Goal: Complete application form

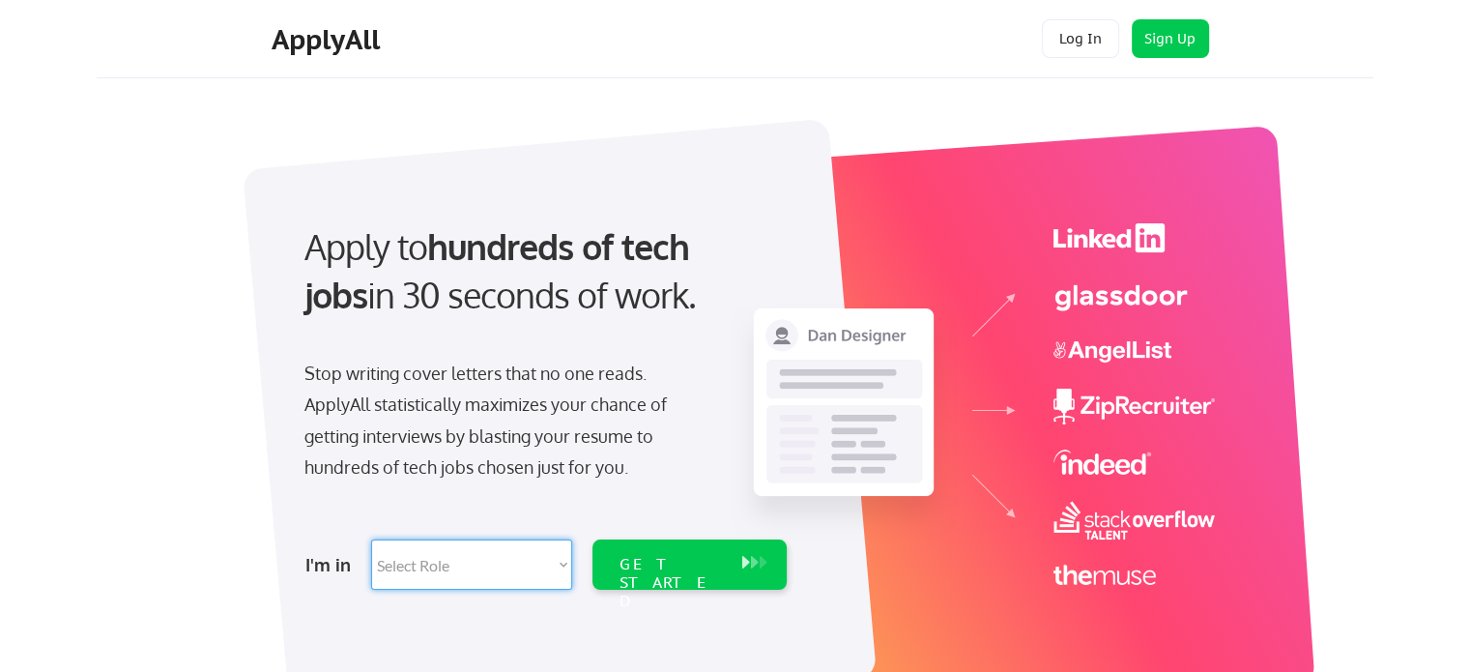
click at [530, 558] on select "Select Role Software Engineering Product Management Customer Success Sales UI/U…" at bounding box center [471, 564] width 201 height 50
select select ""tech_finance_biz_ops_cos""
click at [371, 539] on select "Select Role Software Engineering Product Management Customer Success Sales UI/U…" at bounding box center [471, 564] width 201 height 50
select select ""tech_finance_biz_ops_cos""
click at [740, 579] on div "GET STARTED" at bounding box center [690, 564] width 194 height 50
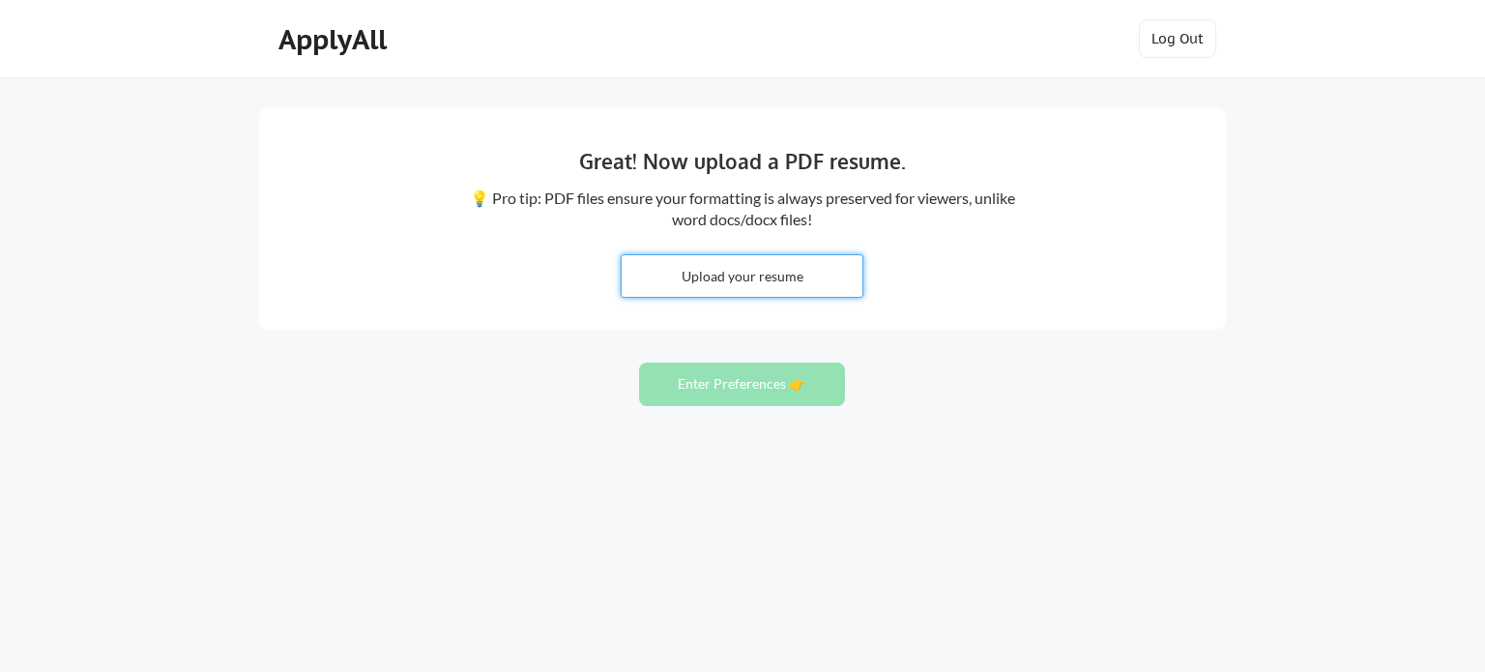
click at [779, 281] on input "file" at bounding box center [742, 276] width 241 height 42
type input "C:\fakepath\ANUSHKA_KOHADE_CV_Finance.pdf"
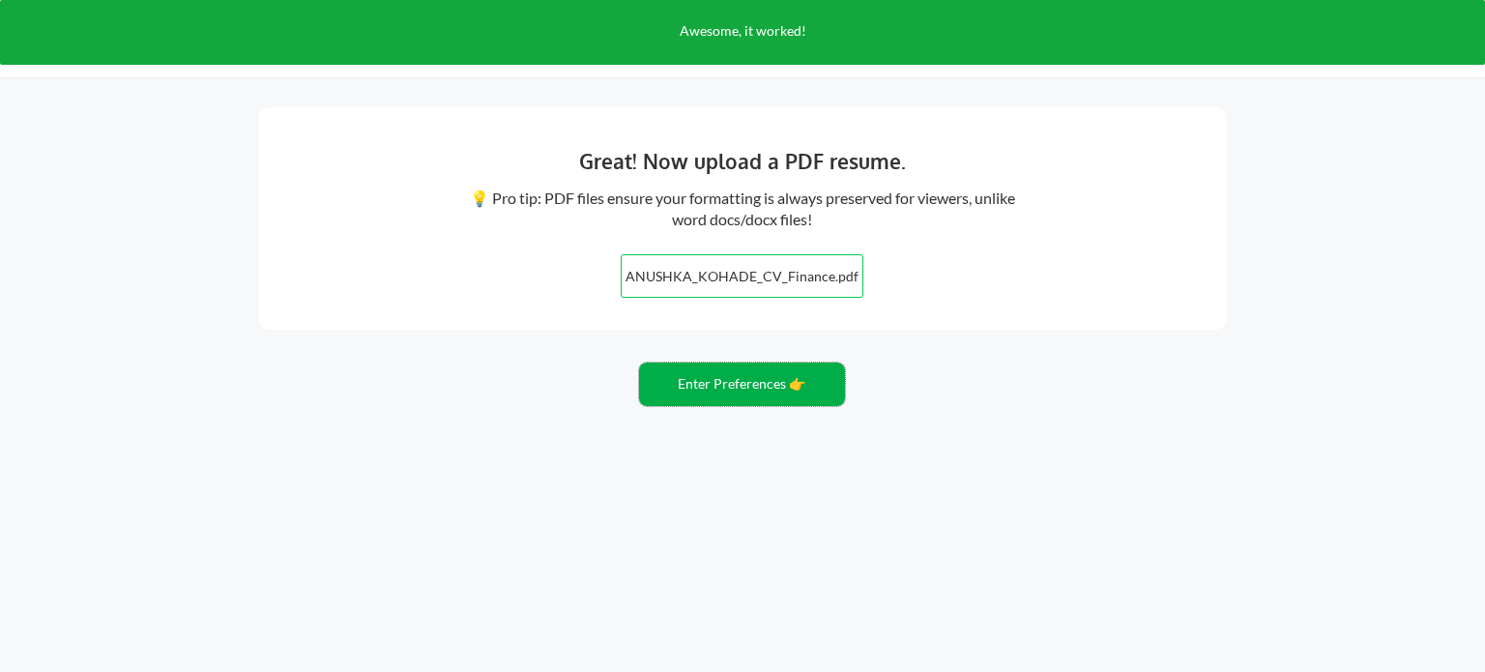
click at [765, 386] on button "Enter Preferences 👉" at bounding box center [742, 383] width 206 height 43
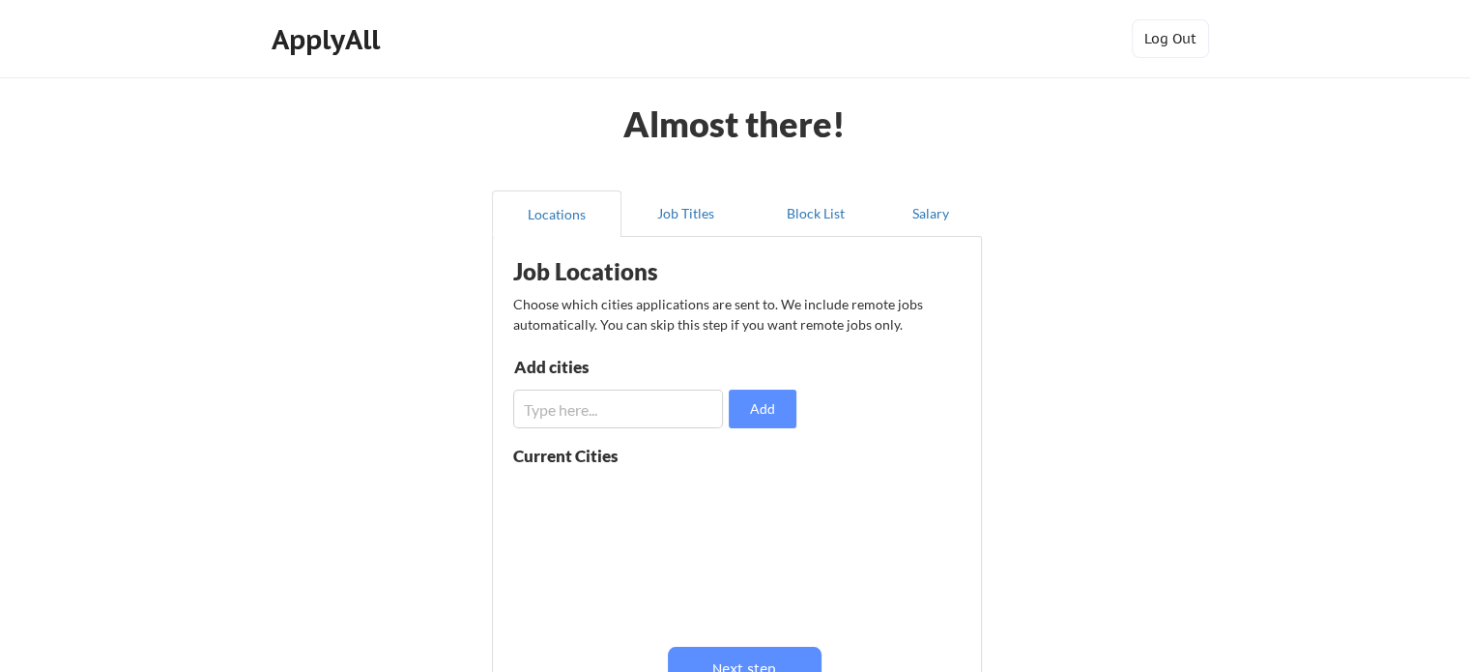
scroll to position [120, 0]
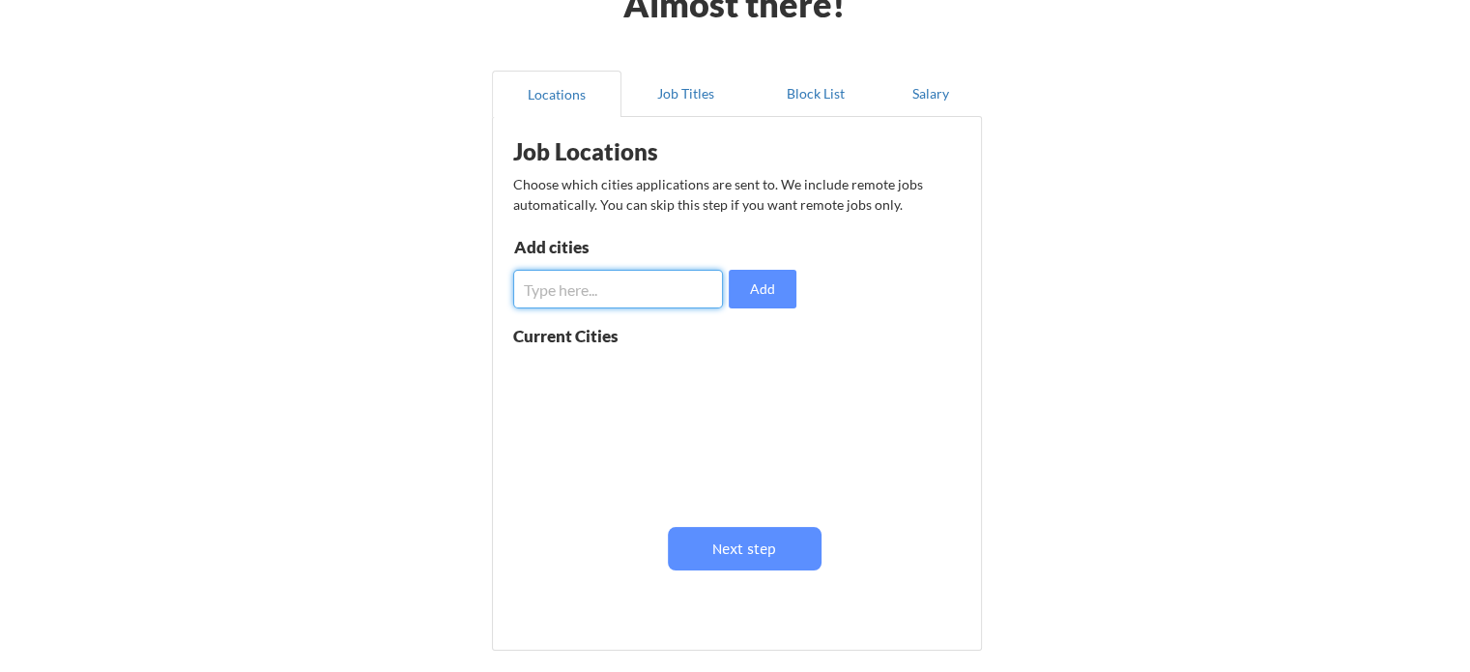
click at [638, 297] on input "input" at bounding box center [618, 289] width 210 height 39
type input "[GEOGRAPHIC_DATA]"
click at [767, 293] on button "Add" at bounding box center [763, 289] width 68 height 39
click at [667, 286] on input "input" at bounding box center [618, 289] width 210 height 39
type input "n"
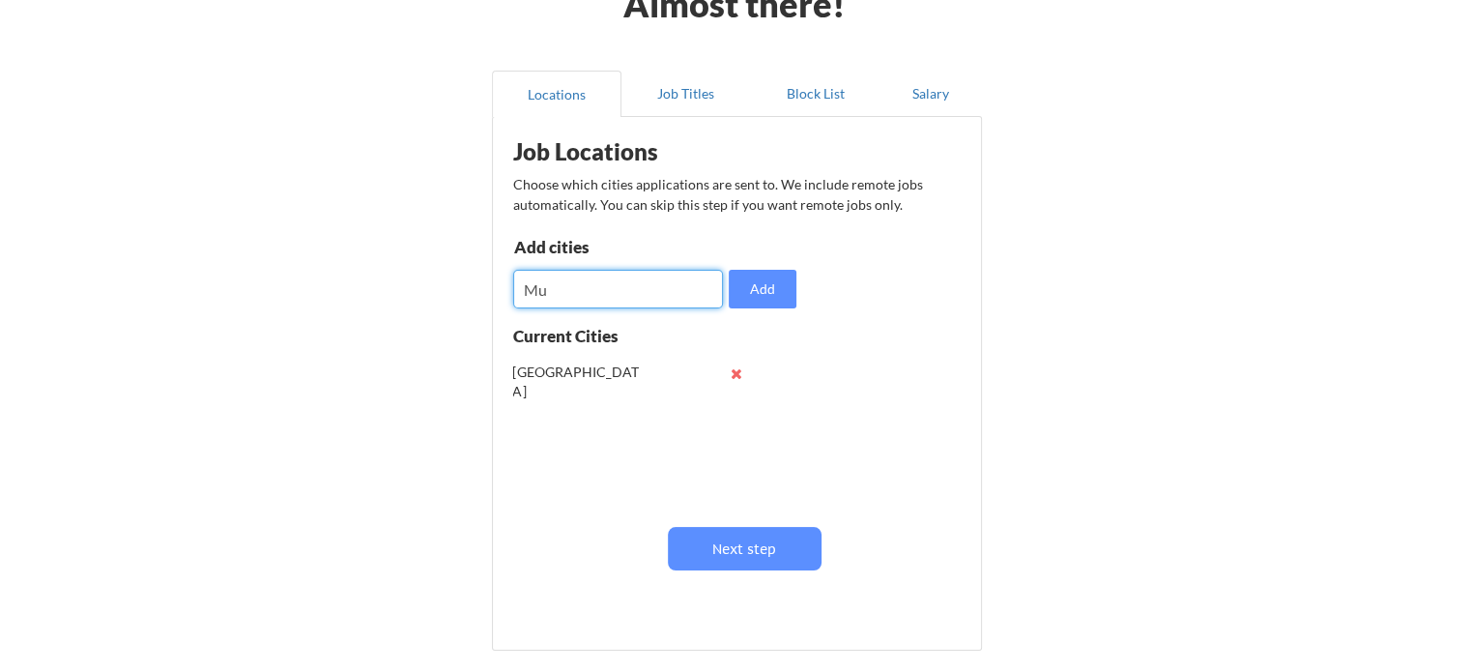
type input "M"
type input "Navi mumbai"
click at [665, 301] on input "input" at bounding box center [618, 289] width 210 height 39
type input "Thane"
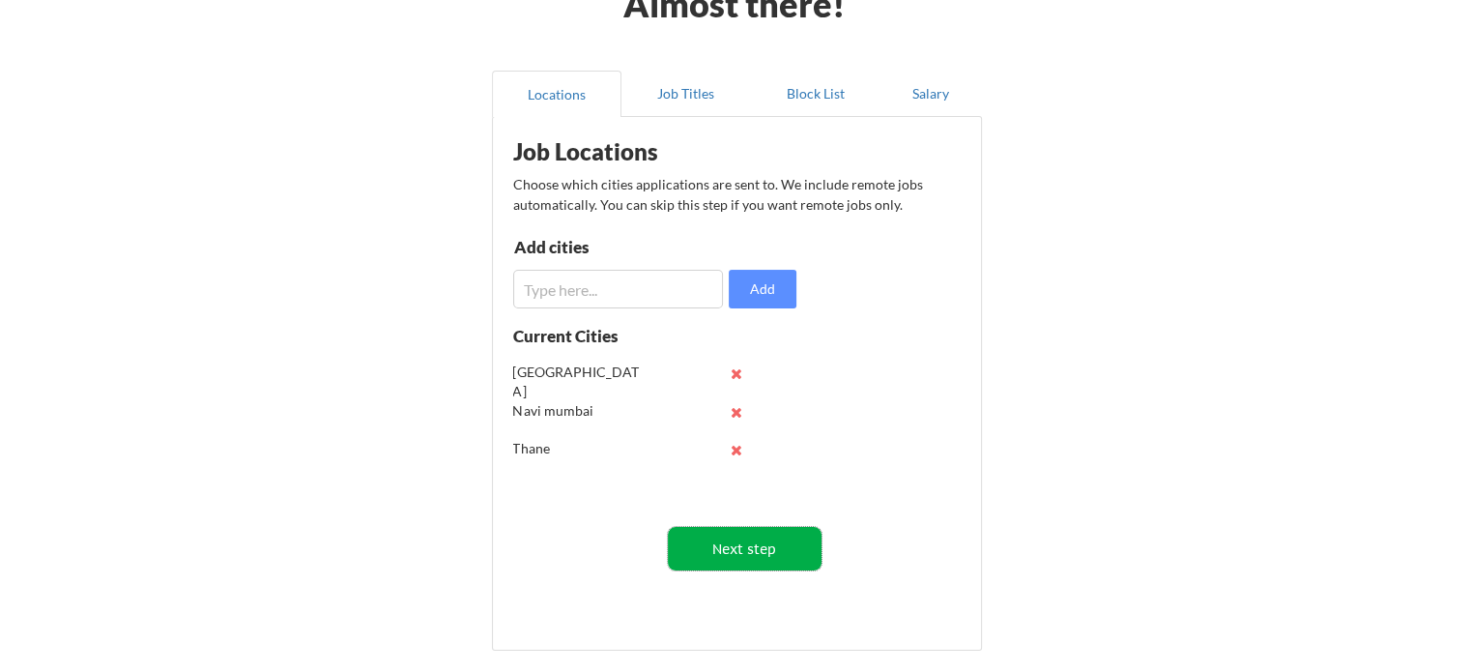
click at [778, 544] on button "Next step" at bounding box center [745, 548] width 154 height 43
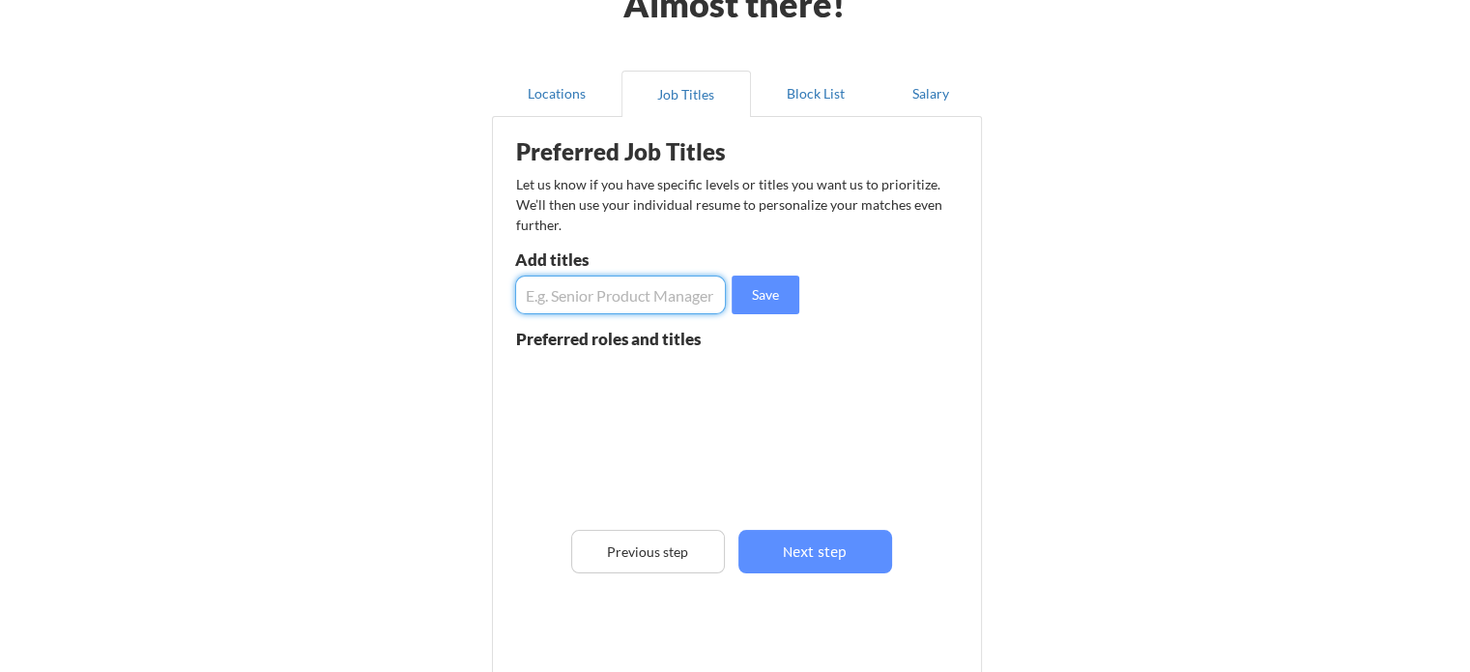
click at [653, 301] on input "input" at bounding box center [620, 294] width 211 height 39
type input "Financial Analyst"
click at [653, 293] on input "input" at bounding box center [620, 294] width 211 height 39
type input "e"
type input "Equity Research"
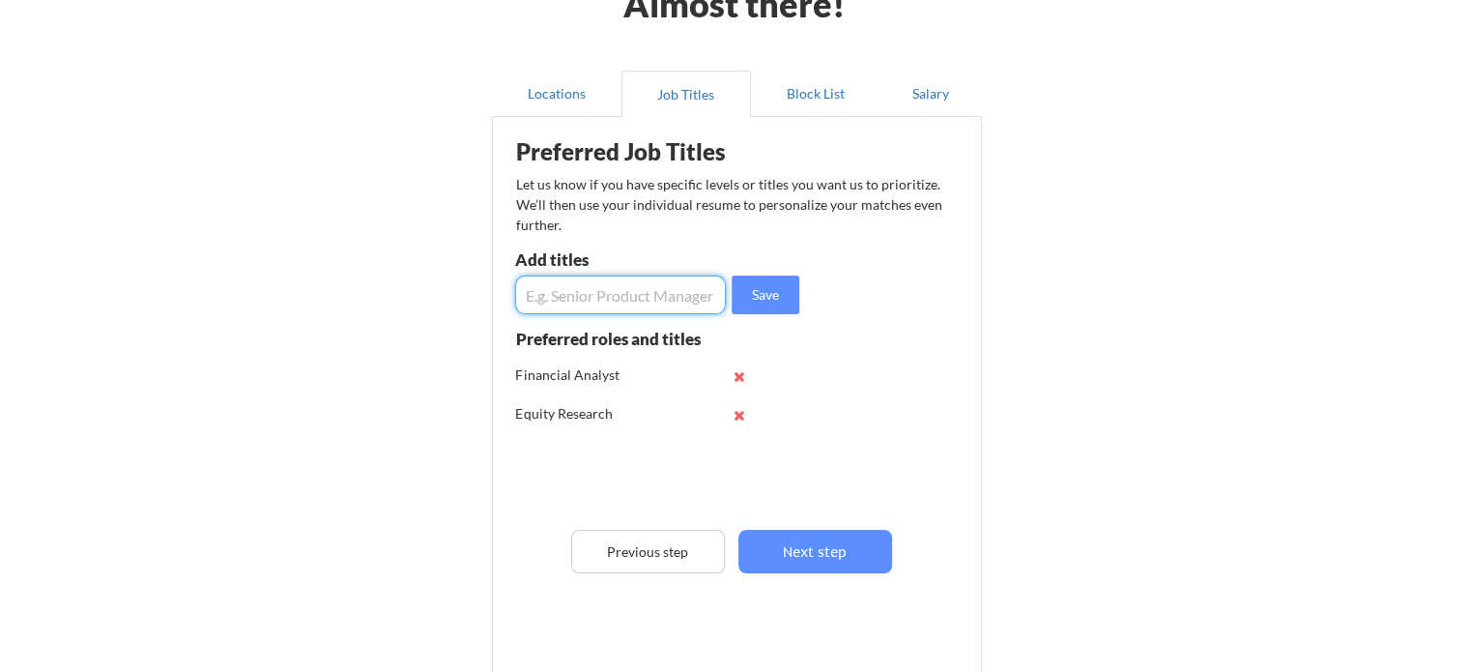
click at [606, 297] on input "input" at bounding box center [620, 294] width 211 height 39
type input "Investment Banking"
click at [608, 296] on input "input" at bounding box center [620, 294] width 211 height 39
type input "Financial Planning"
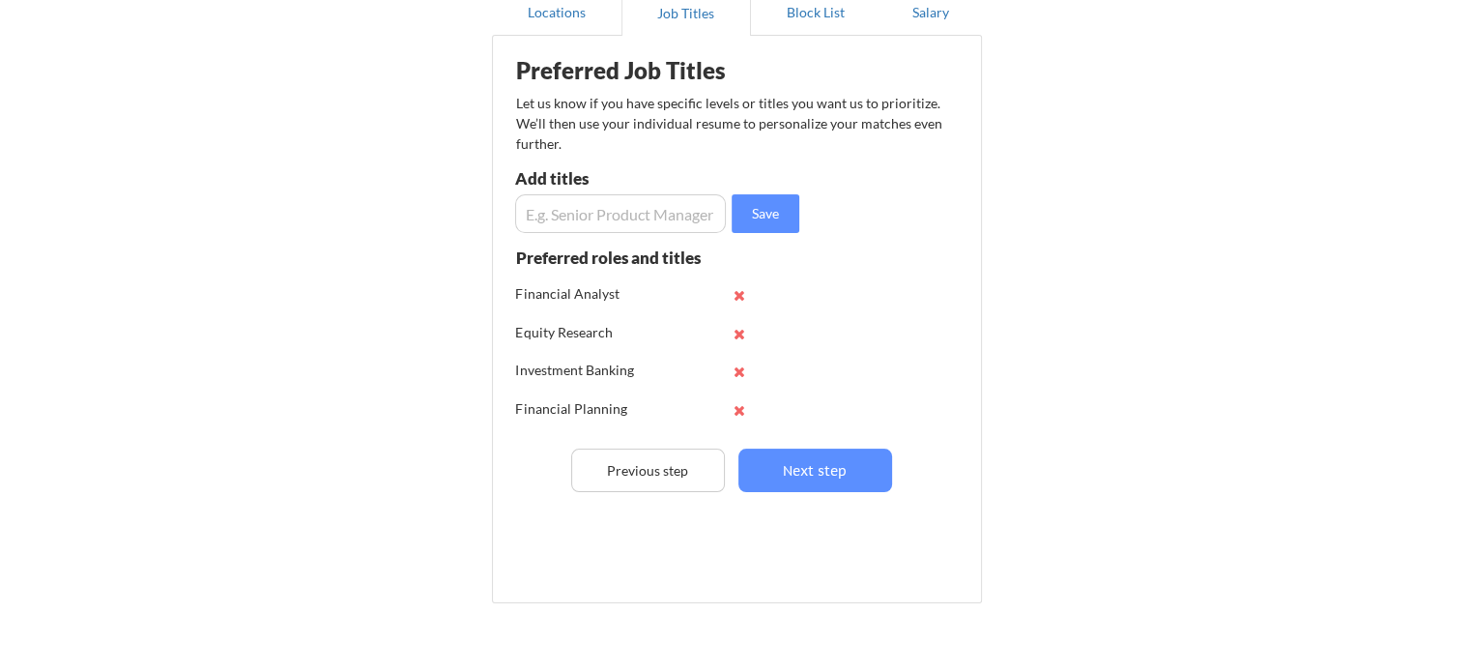
scroll to position [196, 0]
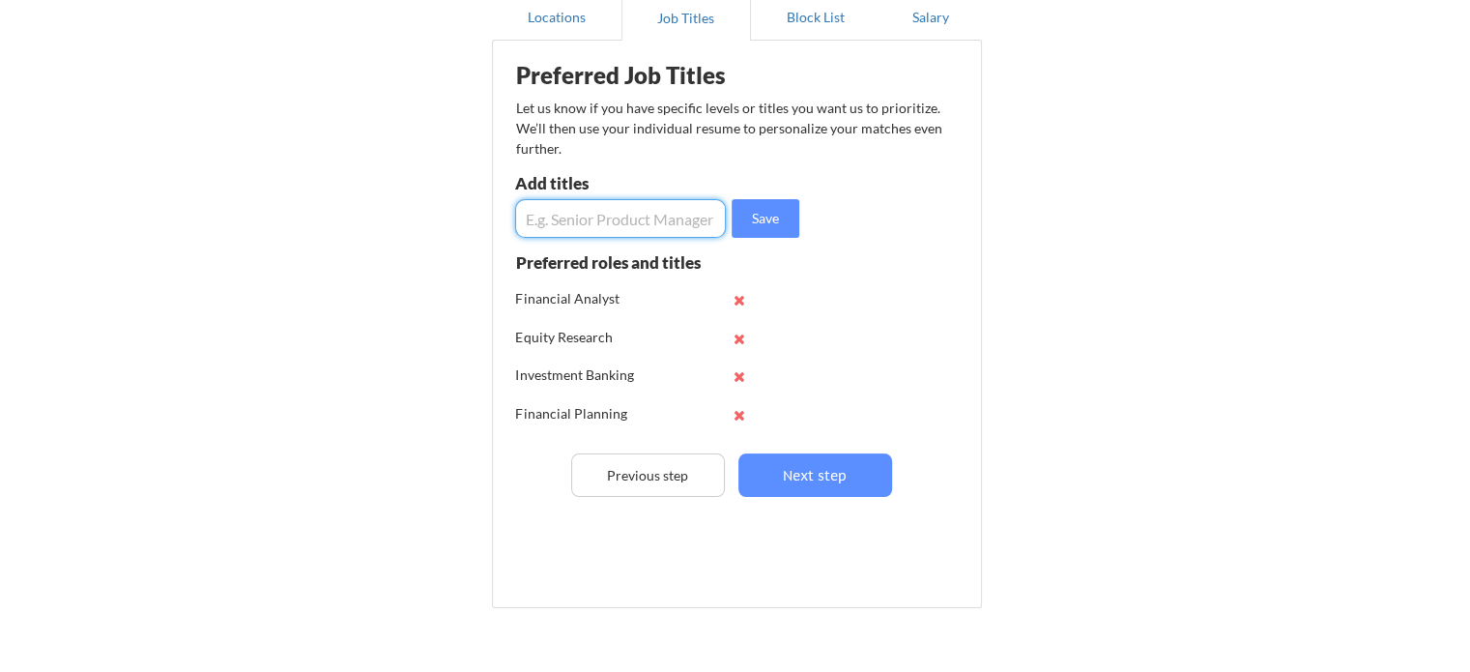
click at [618, 216] on input "input" at bounding box center [620, 218] width 211 height 39
type input "Financial Reporting"
click at [639, 227] on input "input" at bounding box center [620, 218] width 211 height 39
type input "Investment Analyst"
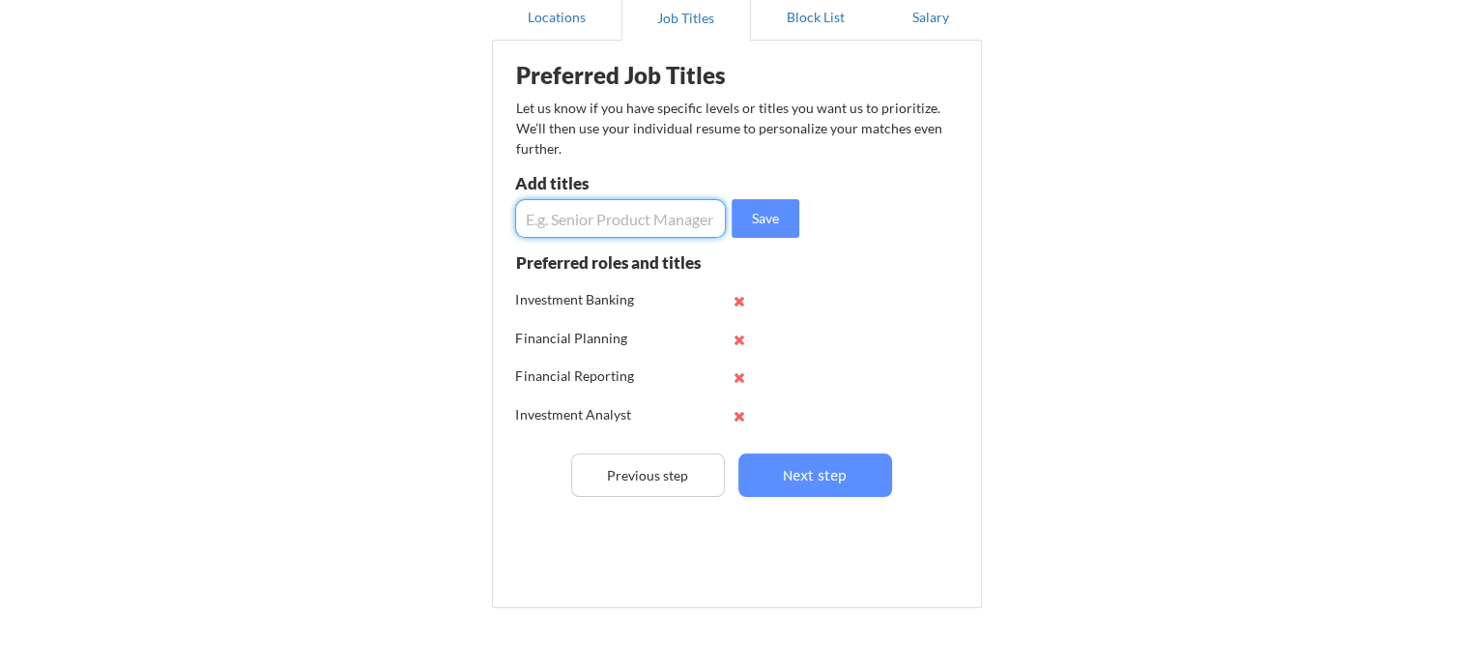
click at [642, 217] on input "input" at bounding box center [620, 218] width 211 height 39
type input "Credit Analyst"
click at [657, 226] on input "input" at bounding box center [620, 218] width 211 height 39
type input "Credit Risk"
click at [657, 219] on input "input" at bounding box center [620, 218] width 211 height 39
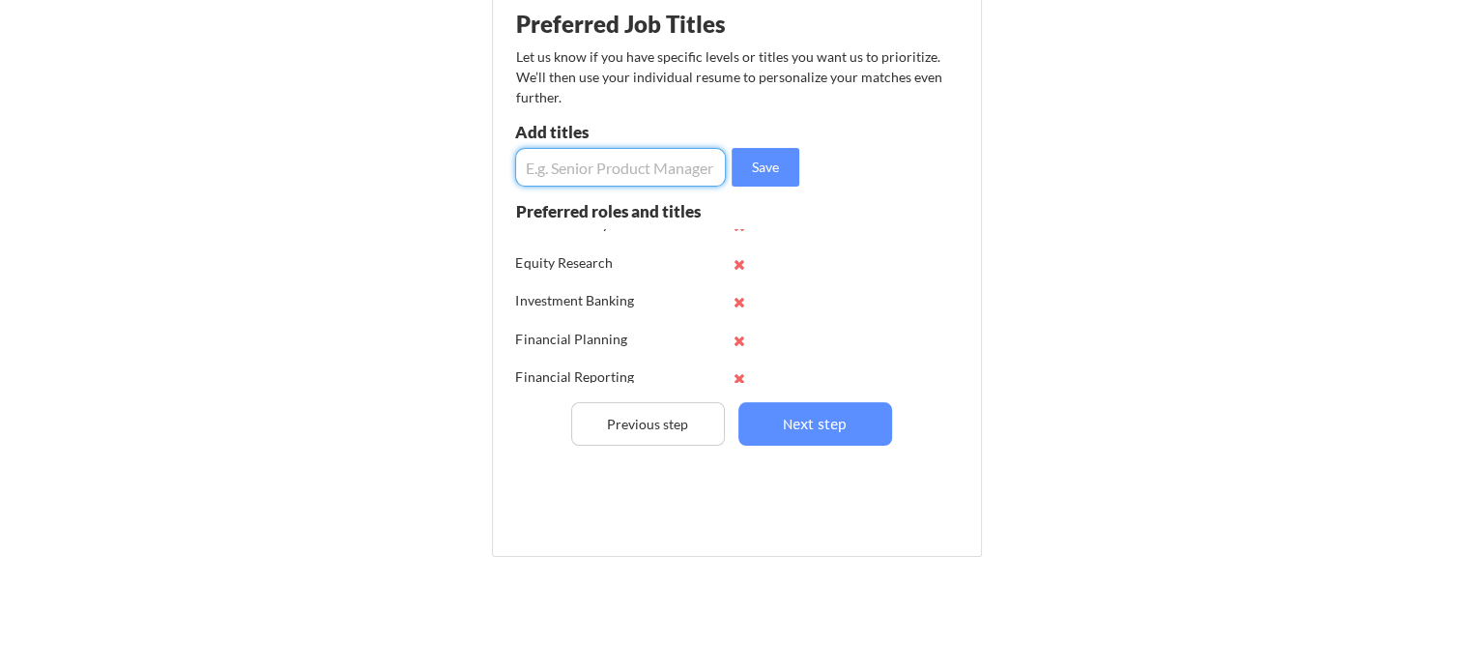
scroll to position [0, 0]
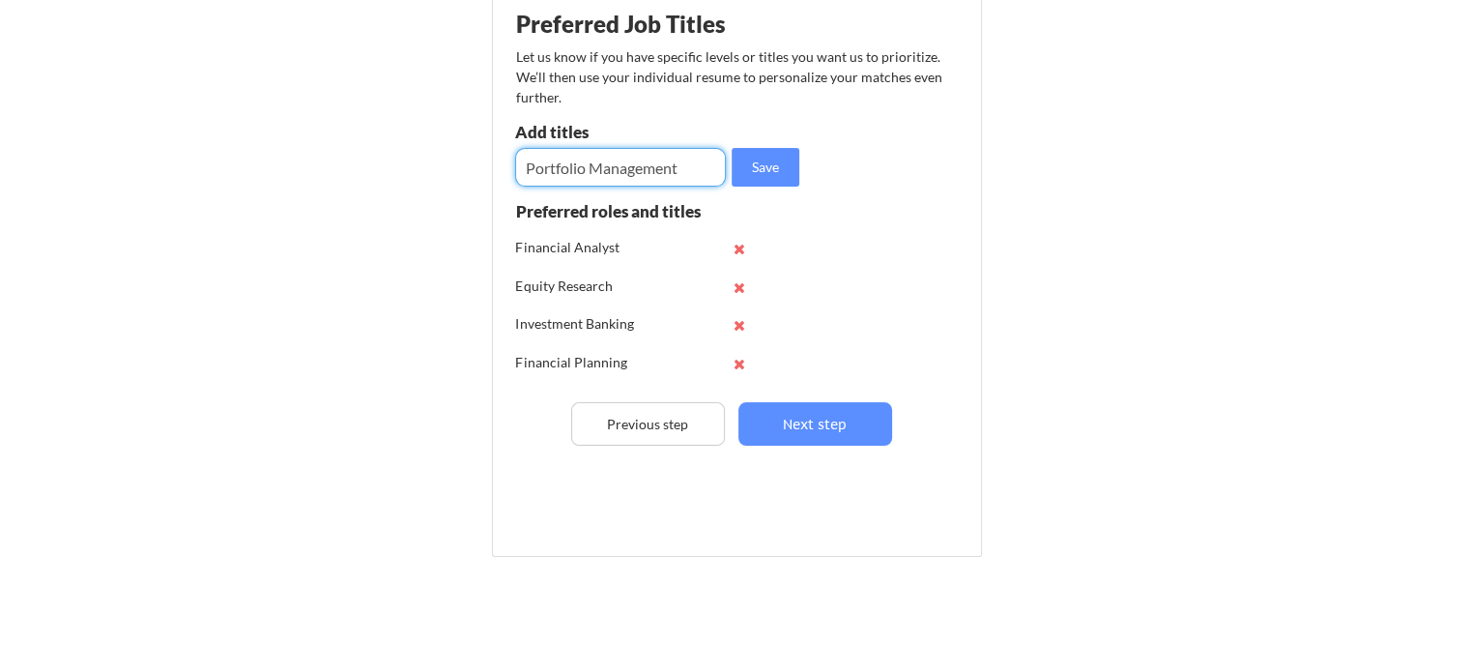
type input "Portfolio Management"
click at [622, 157] on input "input" at bounding box center [620, 167] width 211 height 39
type input "Wealth Management"
click at [635, 184] on input "input" at bounding box center [620, 167] width 211 height 39
type input "Analyst"
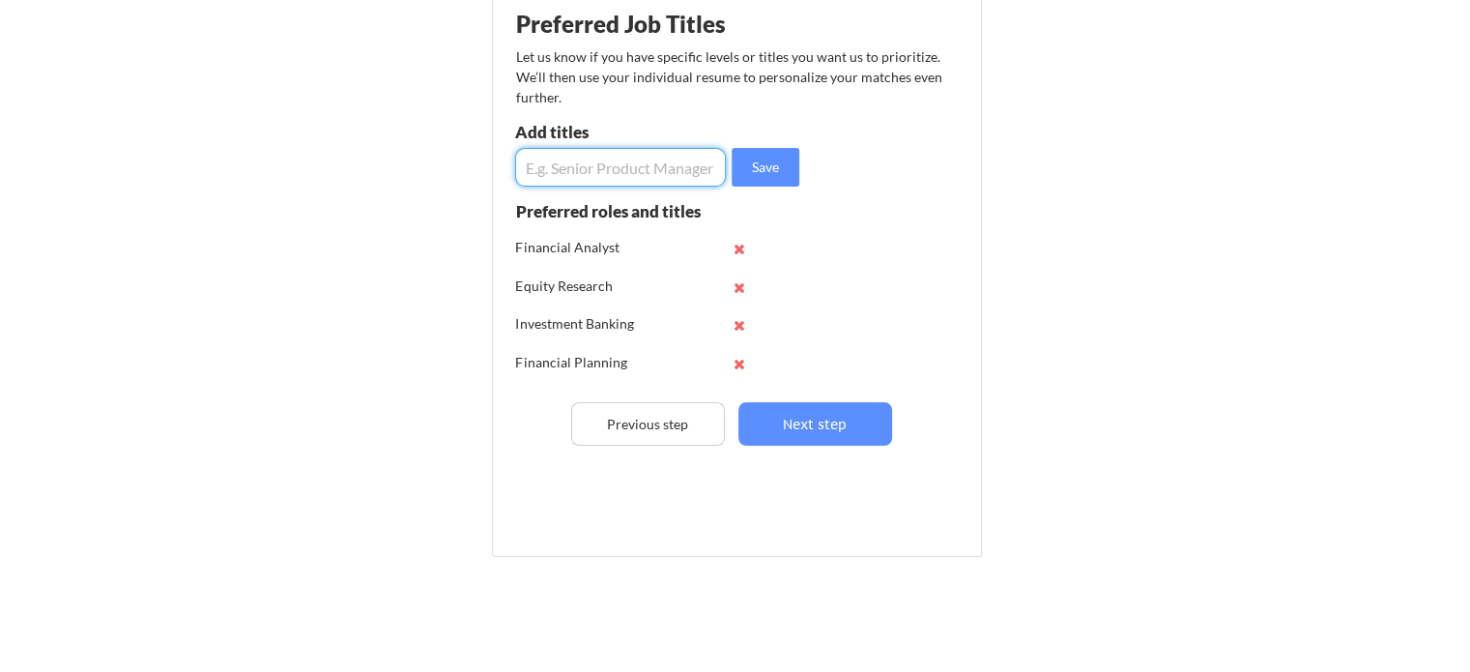
click at [665, 161] on input "input" at bounding box center [620, 167] width 211 height 39
type input "Management Trainee"
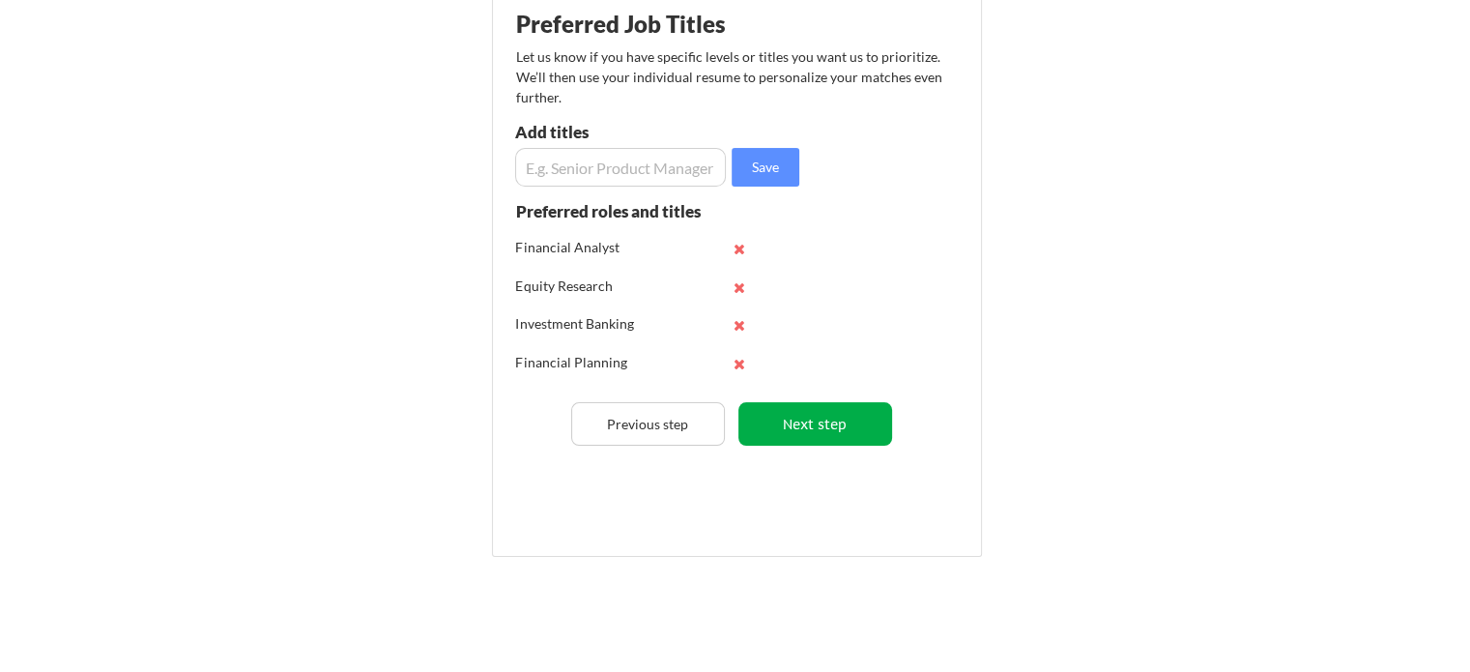
click at [862, 417] on button "Next step" at bounding box center [815, 423] width 154 height 43
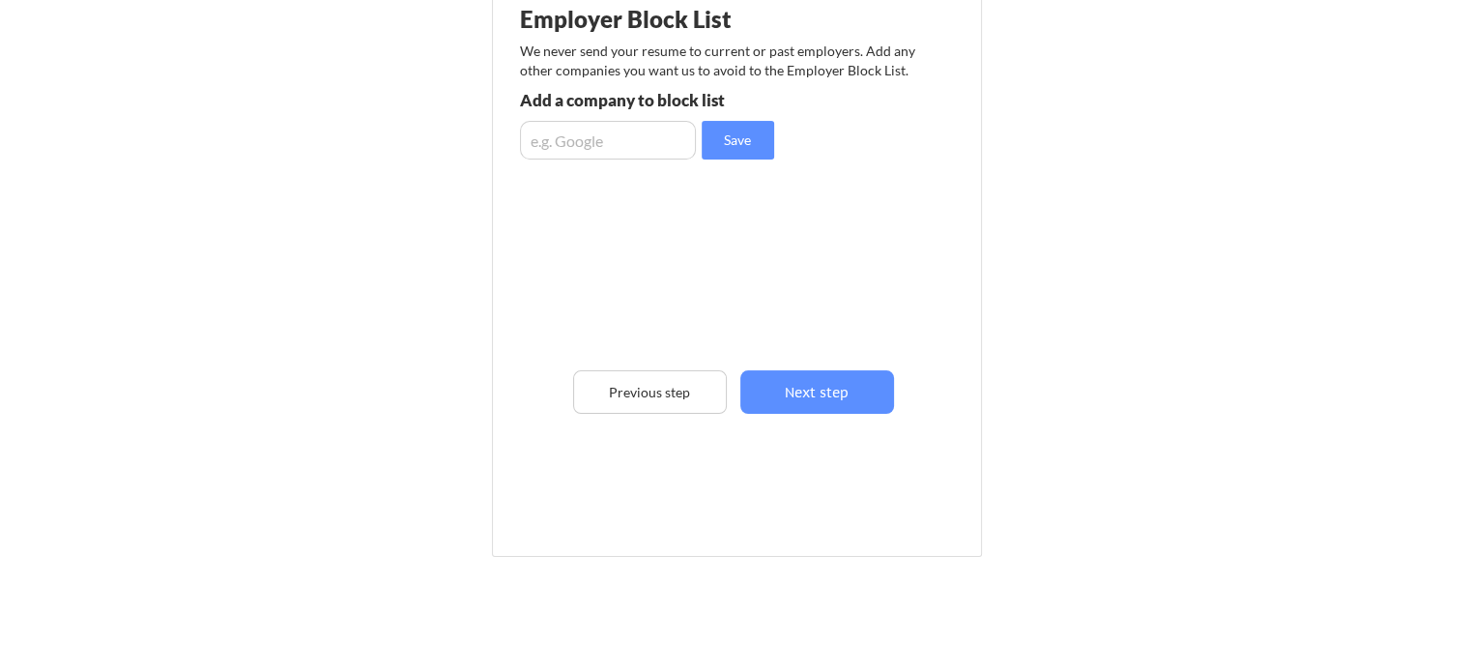
click at [629, 130] on input "input" at bounding box center [608, 140] width 176 height 39
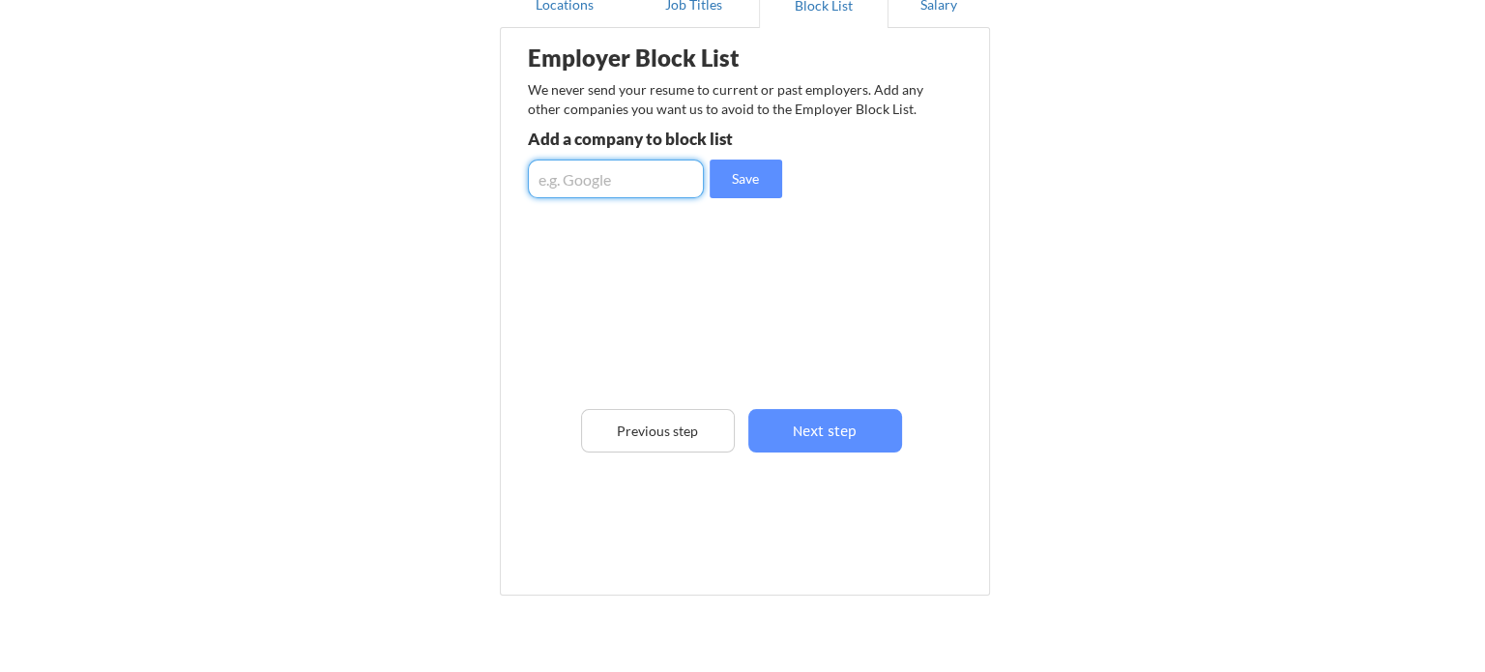
scroll to position [201, 0]
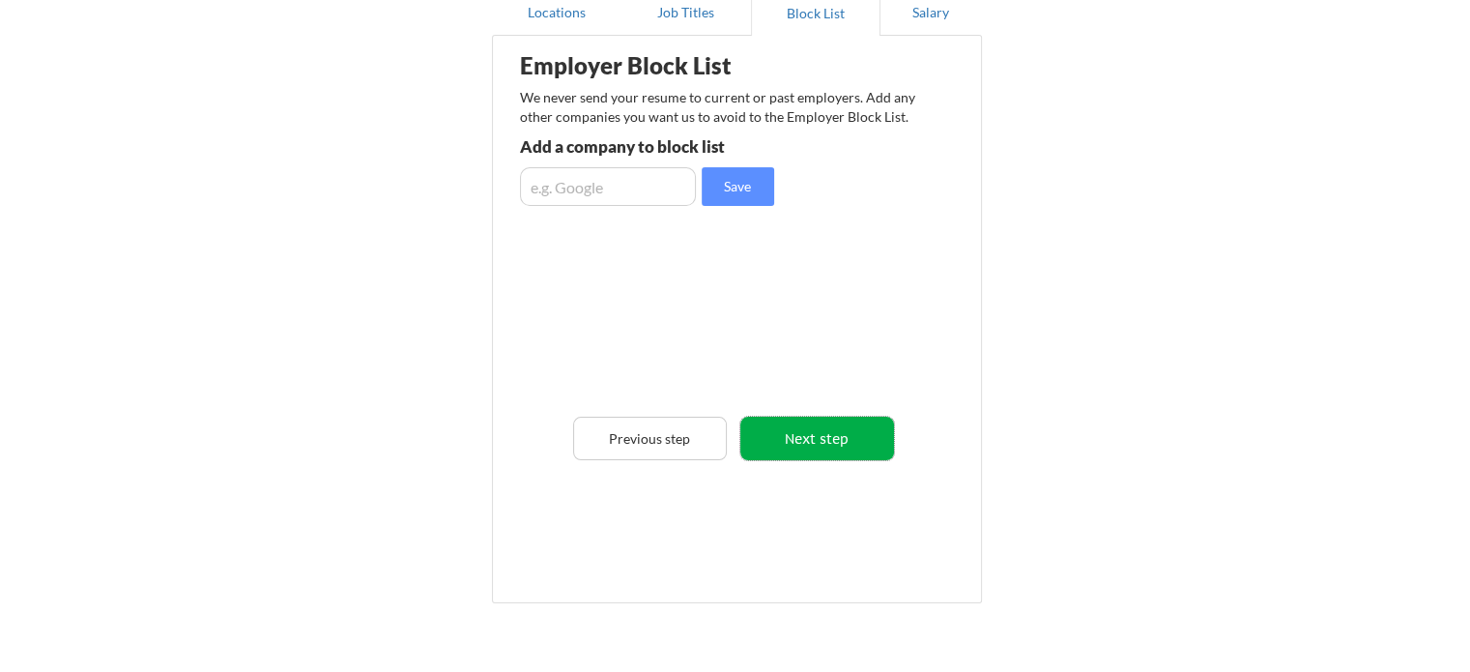
click at [840, 434] on button "Next step" at bounding box center [817, 438] width 154 height 43
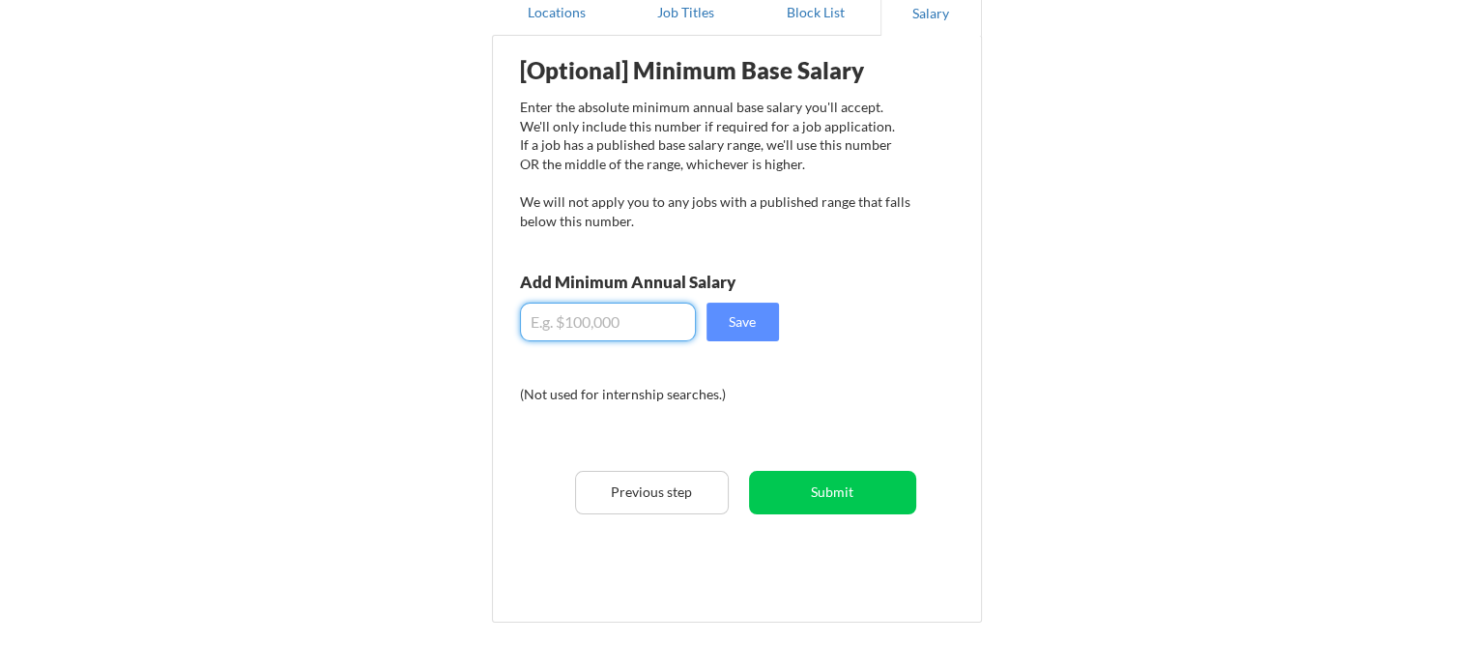
click at [641, 336] on input "input" at bounding box center [608, 322] width 176 height 39
click at [538, 319] on input "input" at bounding box center [608, 322] width 176 height 39
type input "$0"
click at [604, 386] on div "(Not used for internship searches.)" at bounding box center [651, 394] width 262 height 19
click at [607, 327] on input "input" at bounding box center [608, 322] width 176 height 39
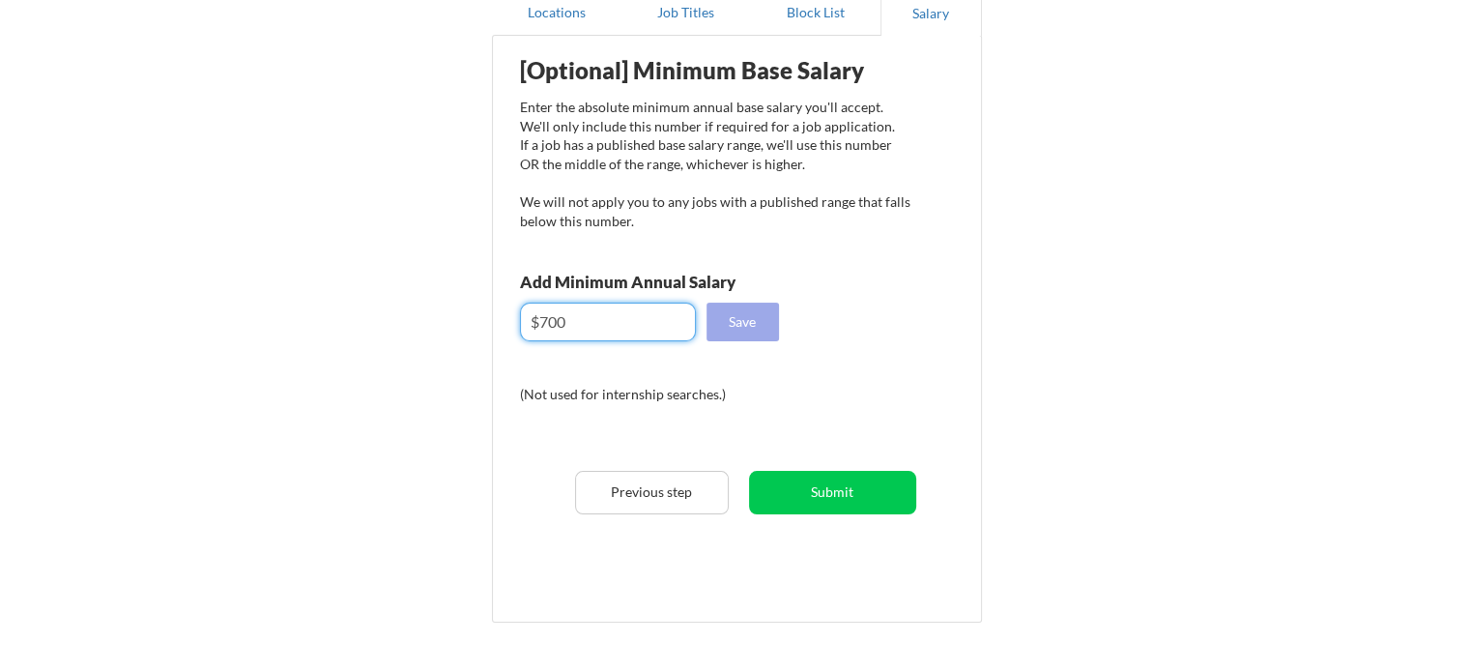
type input "$700"
click at [768, 335] on button "Save" at bounding box center [743, 322] width 72 height 39
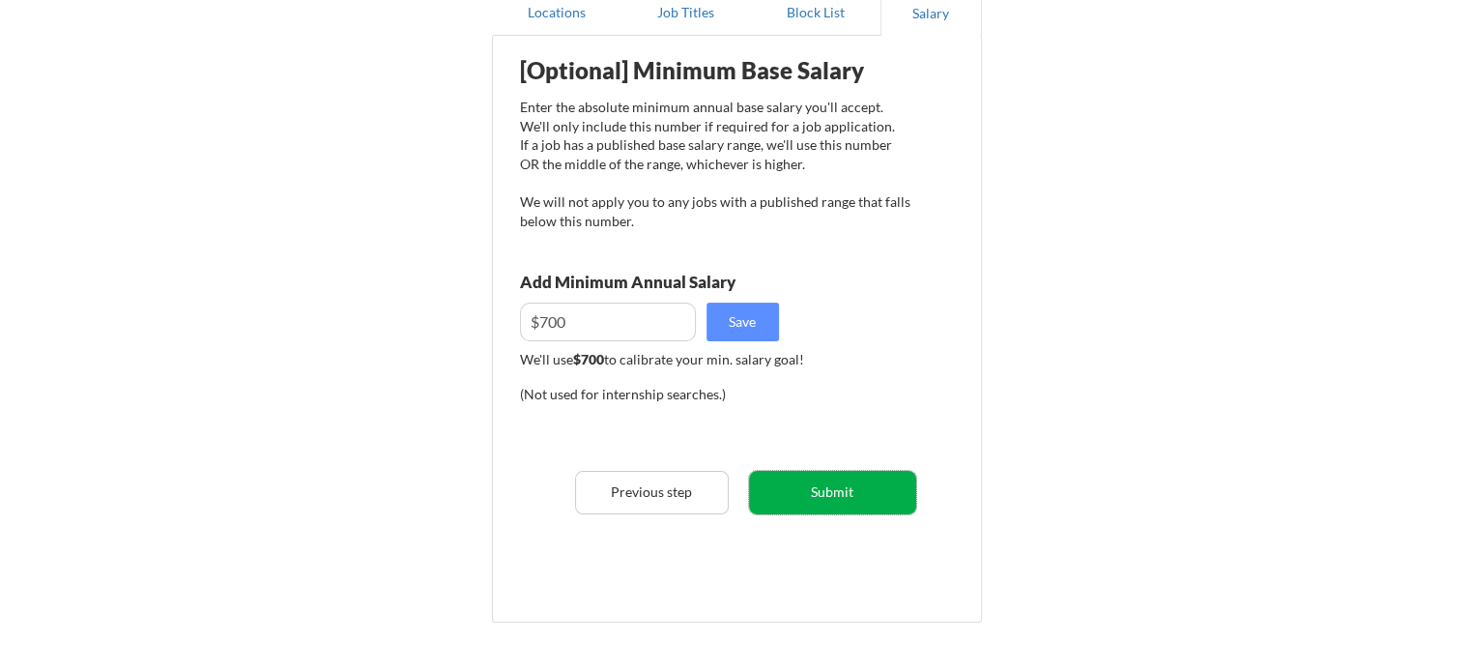
click at [839, 502] on button "Submit" at bounding box center [832, 492] width 167 height 43
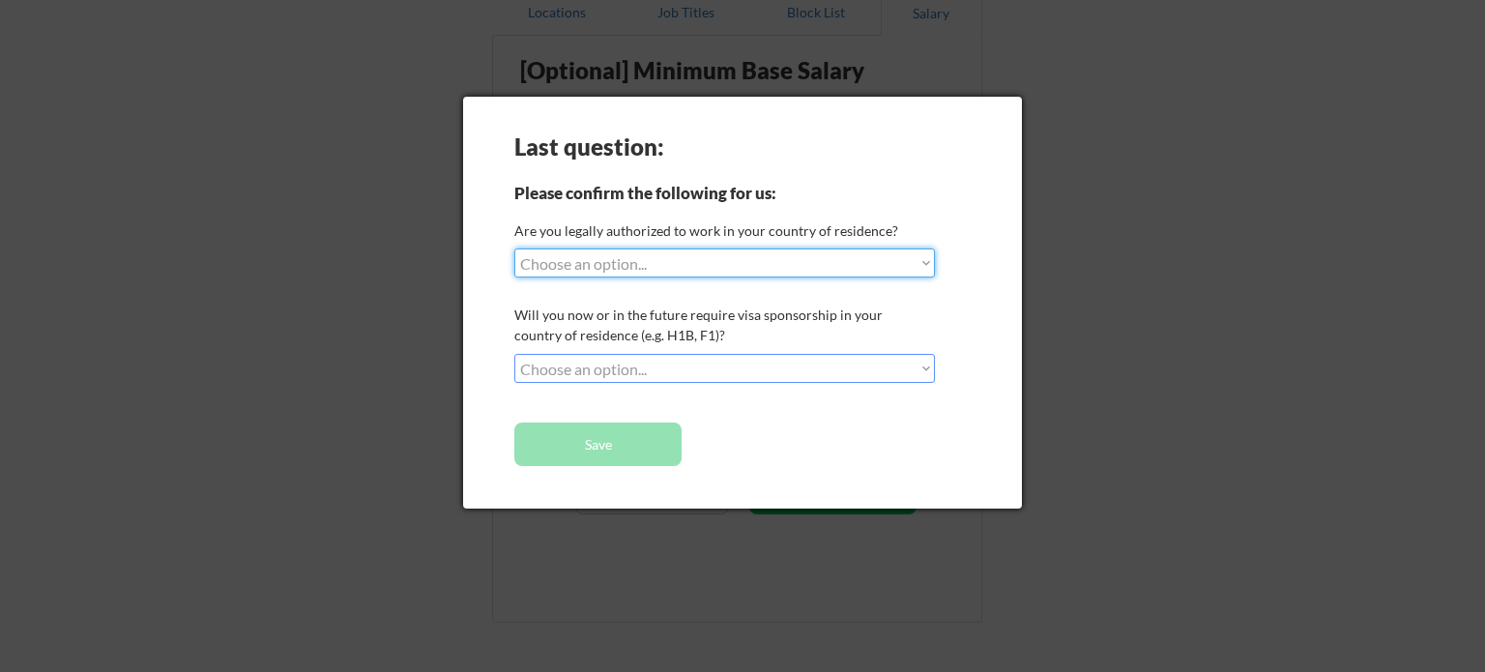
click at [697, 258] on select "Choose an option... Yes, I am a [DEMOGRAPHIC_DATA] Citizen Yes, I am a [DEMOGRA…" at bounding box center [724, 262] width 420 height 29
select select ""yes__i_am_an_other_[DEMOGRAPHIC_DATA]""
click at [514, 248] on select "Choose an option... Yes, I am a [DEMOGRAPHIC_DATA] Citizen Yes, I am a [DEMOGRA…" at bounding box center [724, 262] width 420 height 29
click at [621, 362] on select "Choose an option... No, I will not need sponsorship Yes, I will need sponsorship" at bounding box center [724, 368] width 420 height 29
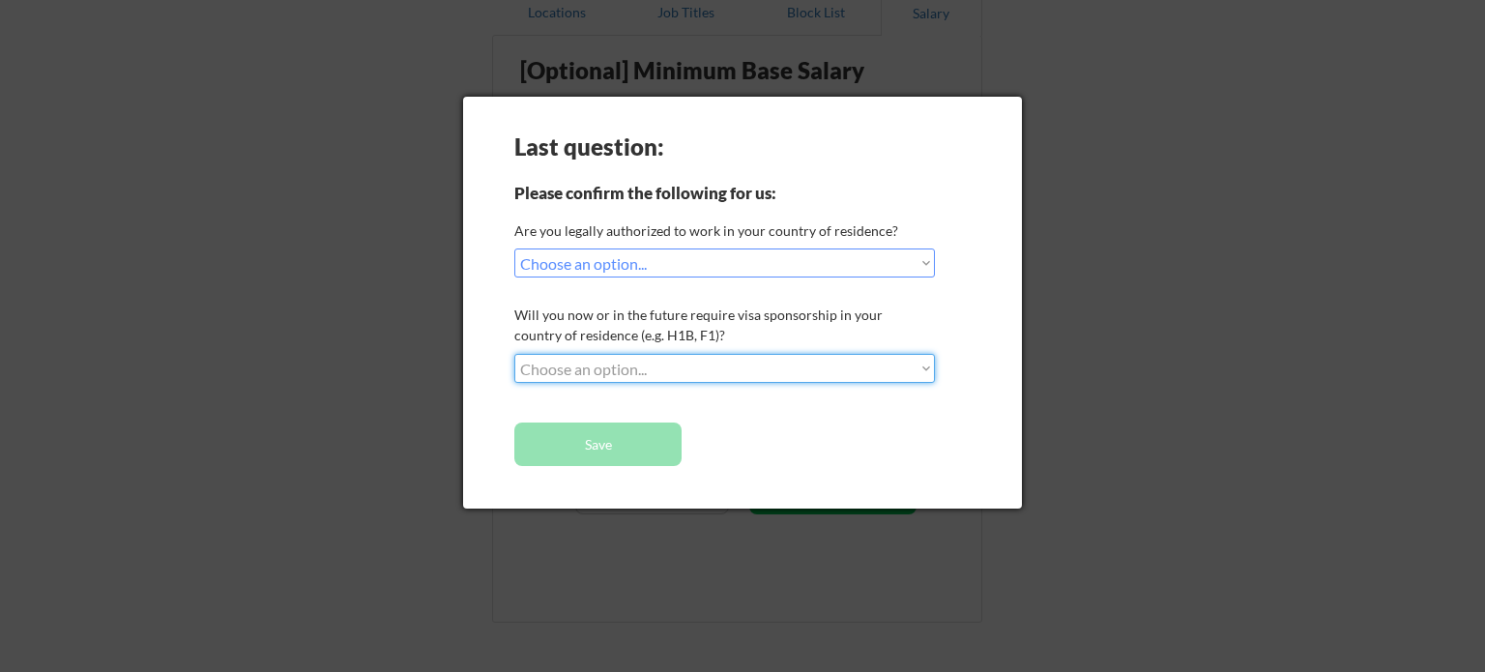
select select ""no__i_will_not_need_sponsorship""
click at [514, 354] on select "Choose an option... No, I will not need sponsorship Yes, I will need sponsorship" at bounding box center [724, 368] width 420 height 29
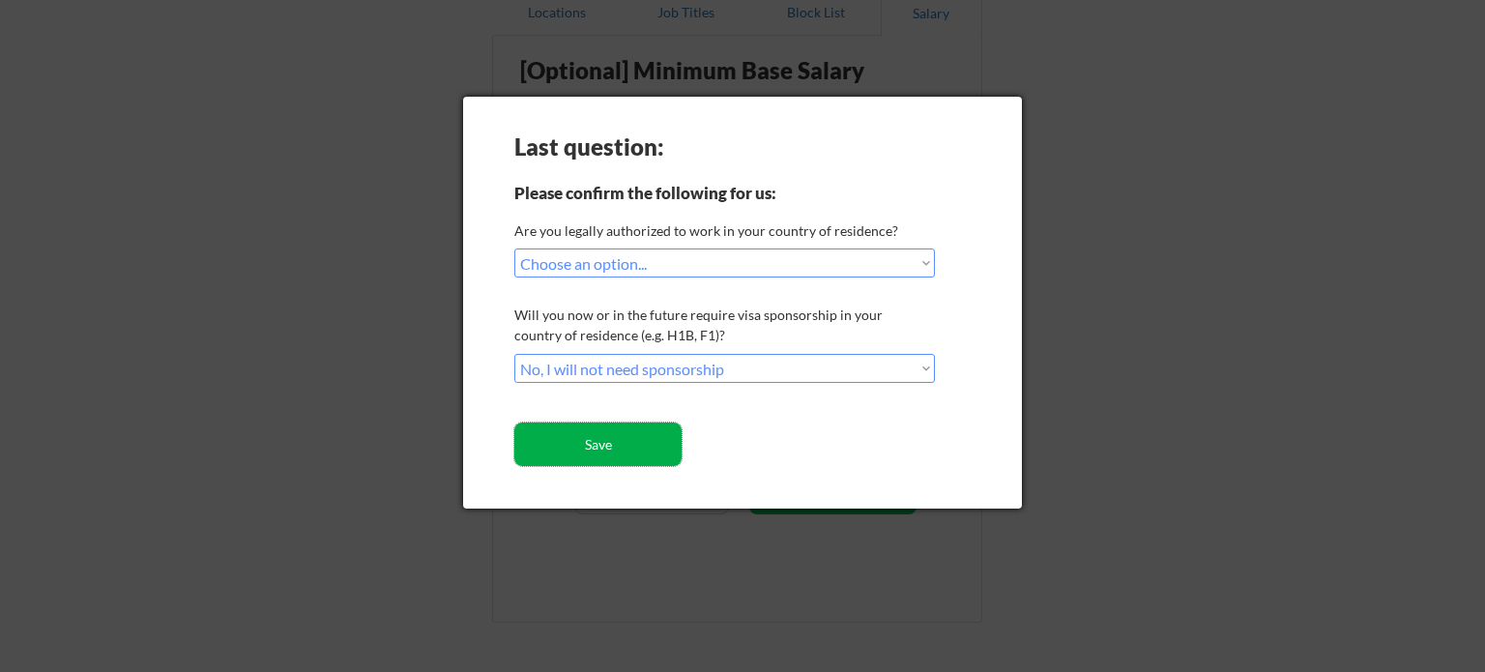
click at [645, 443] on button "Save" at bounding box center [597, 443] width 167 height 43
